Goal: Task Accomplishment & Management: Manage account settings

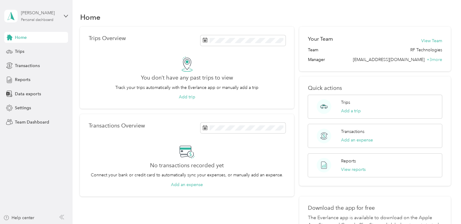
click at [39, 16] on div "[PERSON_NAME] Personal dashboard" at bounding box center [40, 16] width 38 height 12
click at [30, 51] on div "Team dashboard" at bounding box center [68, 50] width 119 height 11
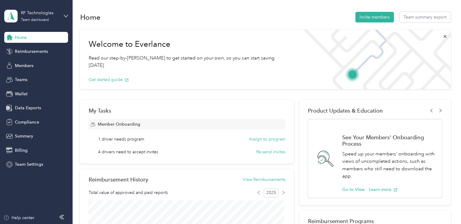
scroll to position [55, 0]
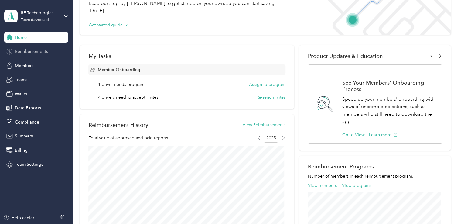
click at [29, 52] on span "Reimbursements" at bounding box center [31, 51] width 33 height 6
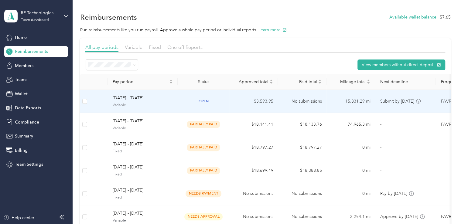
click at [200, 102] on span "open" at bounding box center [203, 101] width 16 height 7
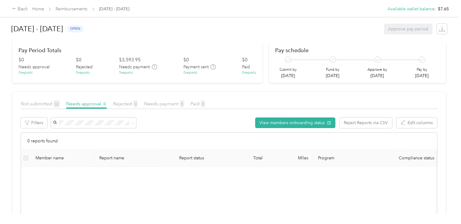
scroll to position [73, 0]
click at [173, 105] on span "Needs payment 5" at bounding box center [164, 104] width 40 height 6
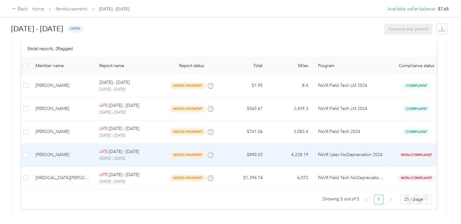
scroll to position [177, 0]
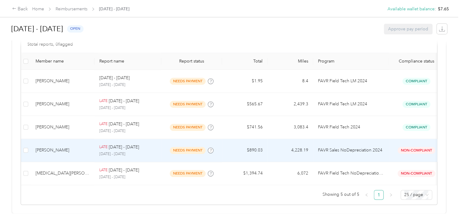
click at [163, 147] on td "needs payment" at bounding box center [191, 150] width 61 height 23
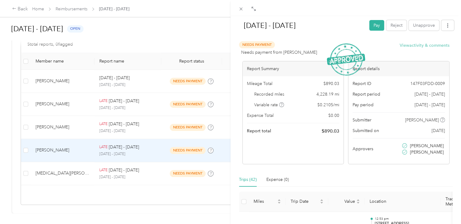
click at [416, 43] on button "View activity & comments" at bounding box center [424, 45] width 50 height 6
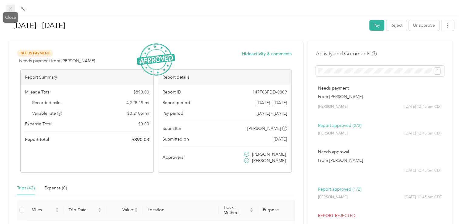
click at [10, 9] on icon at bounding box center [10, 9] width 3 height 3
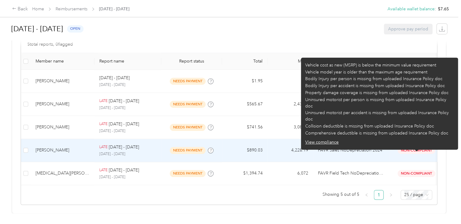
click at [424, 147] on span "Non-Compliant" at bounding box center [416, 150] width 38 height 7
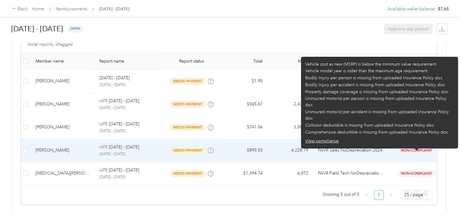
scroll to position [177, 0]
click at [333, 138] on button "View compliance" at bounding box center [321, 141] width 33 height 6
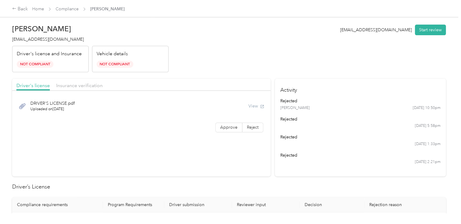
click at [251, 107] on div "View" at bounding box center [256, 106] width 16 height 6
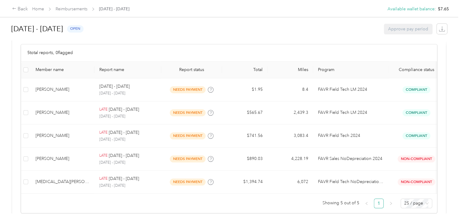
scroll to position [162, 0]
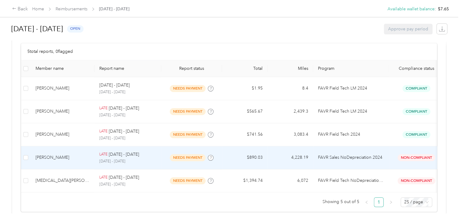
click at [58, 159] on div "[PERSON_NAME]" at bounding box center [62, 157] width 54 height 7
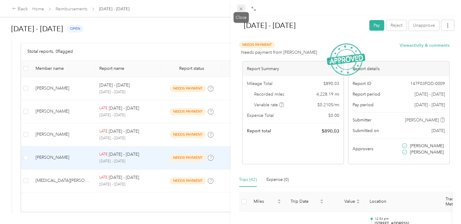
click at [239, 11] on icon at bounding box center [240, 8] width 5 height 5
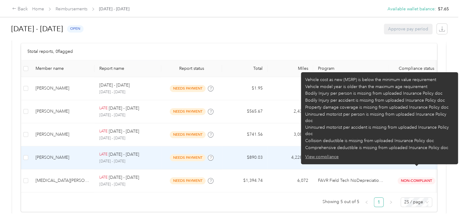
click at [330, 154] on button "View compliance" at bounding box center [321, 157] width 33 height 6
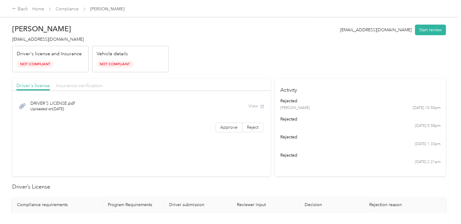
click at [74, 86] on span "Insurance verification" at bounding box center [79, 86] width 46 height 6
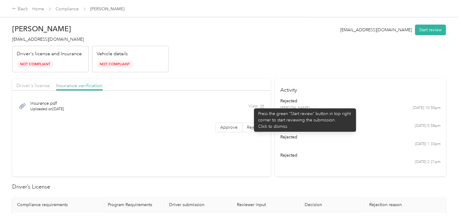
click at [251, 105] on div "View" at bounding box center [256, 106] width 16 height 6
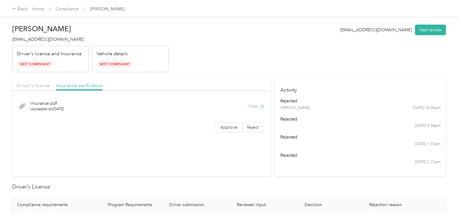
drag, startPoint x: 251, startPoint y: 105, endPoint x: 238, endPoint y: 104, distance: 12.5
click at [238, 104] on div "Insurance.pdf Uploaded on [DATE] View" at bounding box center [141, 106] width 250 height 20
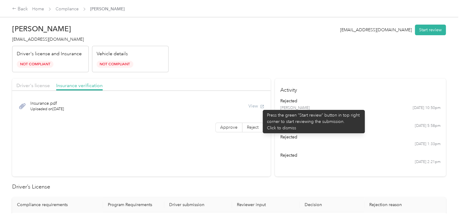
click at [259, 107] on div "View" at bounding box center [256, 106] width 16 height 6
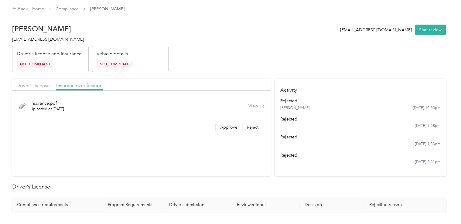
click at [259, 107] on div "View" at bounding box center [256, 106] width 16 height 6
click at [427, 34] on button "Start review" at bounding box center [429, 30] width 31 height 11
click at [245, 107] on button "View" at bounding box center [247, 106] width 16 height 6
